Goal: Information Seeking & Learning: Learn about a topic

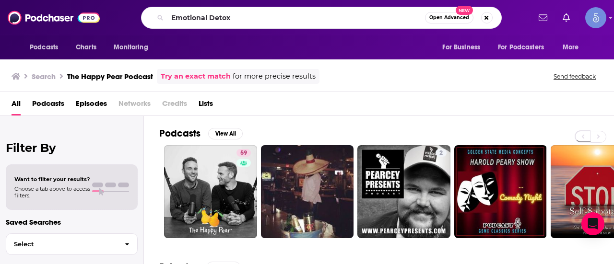
type input "Emotional Detox"
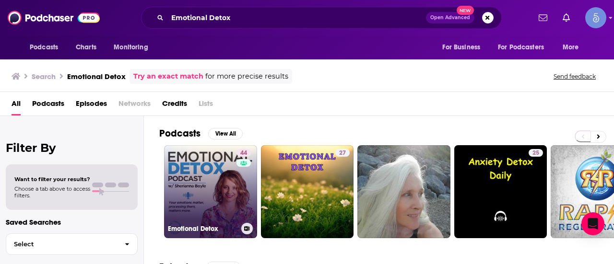
click at [248, 188] on div "44" at bounding box center [245, 186] width 17 height 74
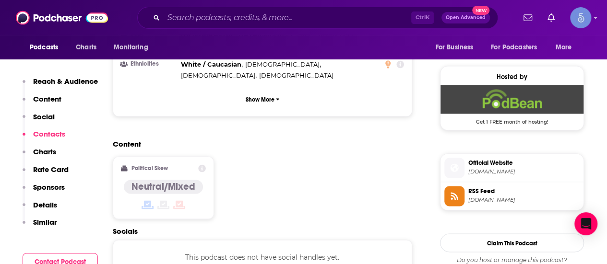
scroll to position [720, 0]
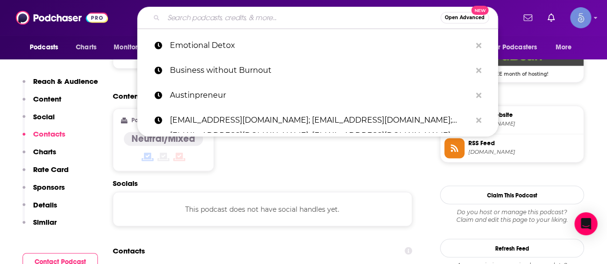
click at [239, 14] on input "Search podcasts, credits, & more..." at bounding box center [302, 17] width 277 height 15
paste input "The Whole Body Detox Show"
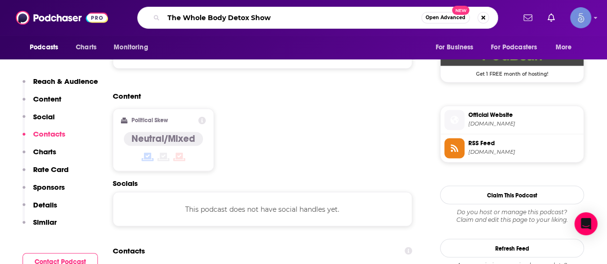
type input "The Whole Body Detox Show}"
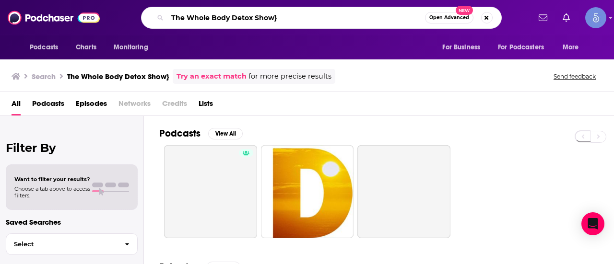
click at [307, 11] on input "The Whole Body Detox Show}" at bounding box center [297, 17] width 258 height 15
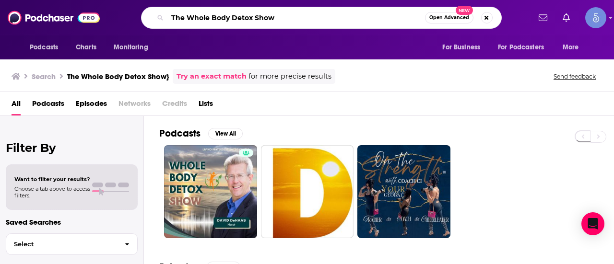
type input "The Whole Body Detox Show"
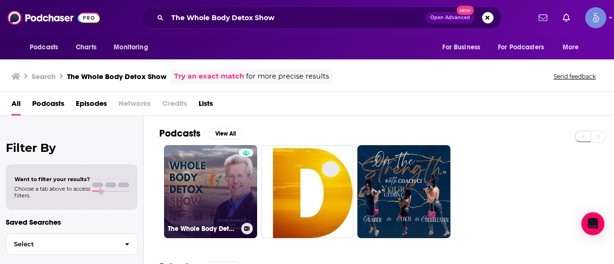
click at [191, 208] on link "The Whole Body Detox Show" at bounding box center [210, 191] width 93 height 93
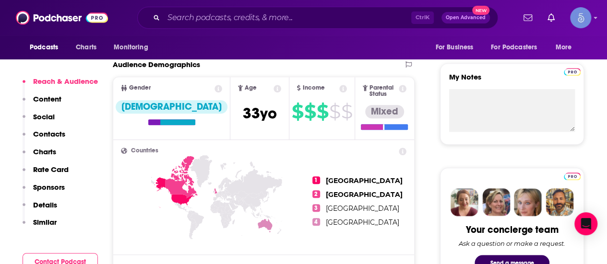
scroll to position [240, 0]
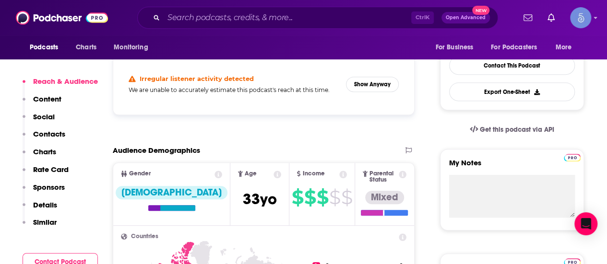
click at [378, 95] on div "Irregular listener activity detected We are unable to accurately estimate this …" at bounding box center [264, 84] width 286 height 45
click at [377, 82] on button "Show Anyway" at bounding box center [372, 84] width 53 height 15
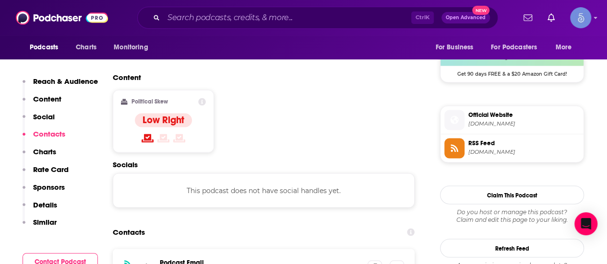
scroll to position [624, 0]
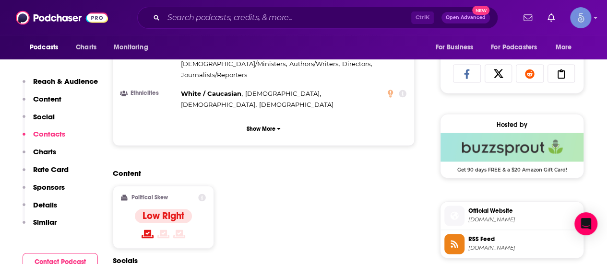
click at [447, 211] on span at bounding box center [454, 216] width 20 height 10
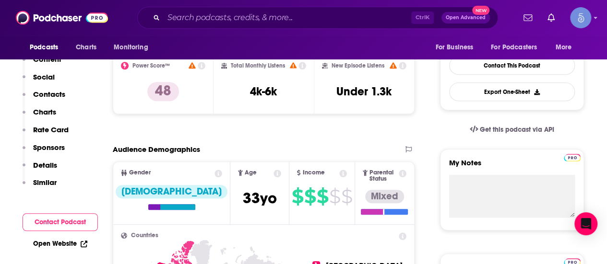
scroll to position [48, 0]
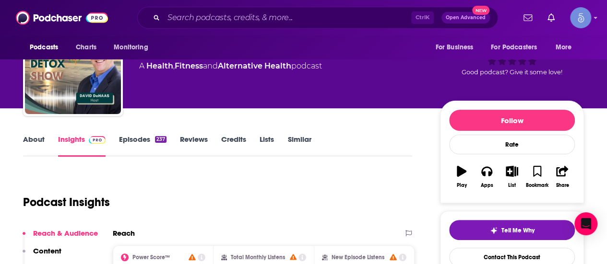
click at [365, 28] on div "Ctrl K Open Advanced New" at bounding box center [317, 18] width 361 height 22
click at [367, 12] on input "Search podcasts, credits, & more..." at bounding box center [288, 17] width 248 height 15
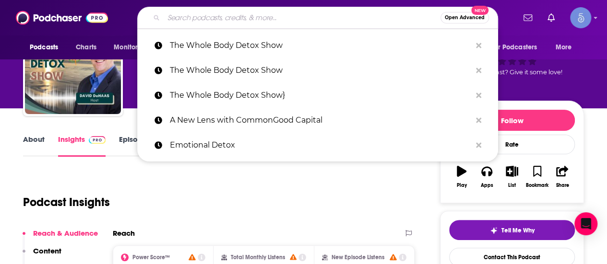
paste input "[MEDICAL_DATA] with [PERSON_NAME]"
type input "[MEDICAL_DATA] with [PERSON_NAME]"
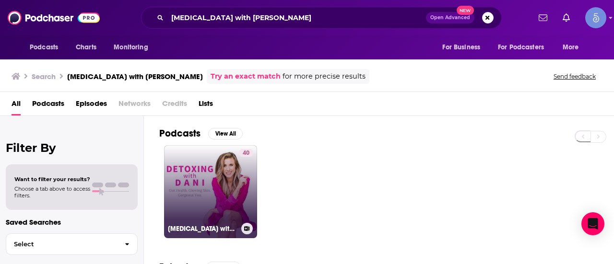
click at [221, 195] on link "40 [MEDICAL_DATA] with [PERSON_NAME]" at bounding box center [210, 191] width 93 height 93
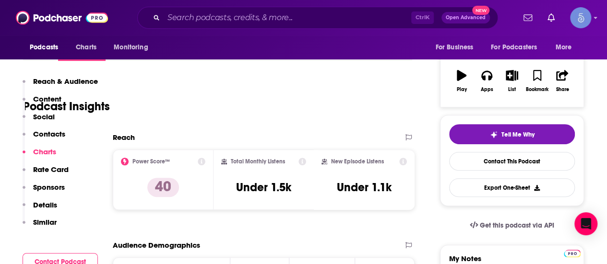
scroll to position [912, 0]
